Goal: Check status: Check status

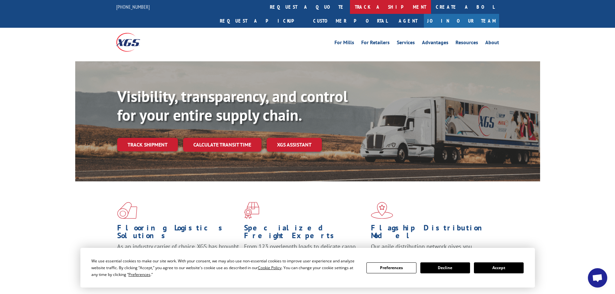
click at [350, 7] on link "track a shipment" at bounding box center [390, 7] width 81 height 14
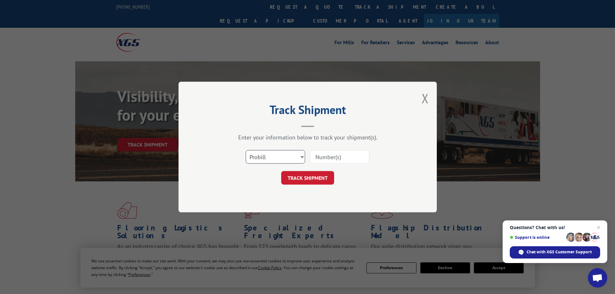
click at [301, 157] on select "Select category... Probill BOL PO" at bounding box center [274, 157] width 59 height 14
select select "bol"
click at [245, 150] on select "Select category... Probill BOL PO" at bounding box center [274, 157] width 59 height 14
paste input "5148113"
type input "5148113"
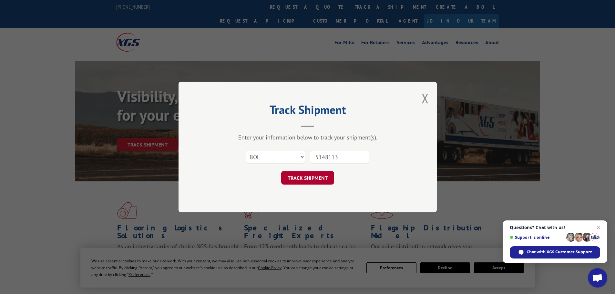
click at [311, 177] on button "TRACK SHIPMENT" at bounding box center [307, 178] width 53 height 14
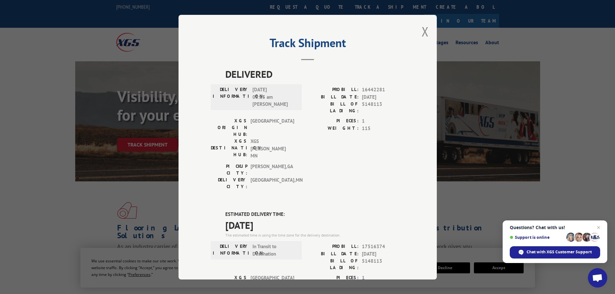
click at [585, 96] on div "Track Shipment DELIVERED DELIVERY INFORMATION: [DATE] 08:15 am [PERSON_NAME]: 1…" at bounding box center [307, 147] width 615 height 294
click at [422, 29] on button "Close modal" at bounding box center [424, 31] width 7 height 17
